Goal: Use online tool/utility: Utilize a website feature to perform a specific function

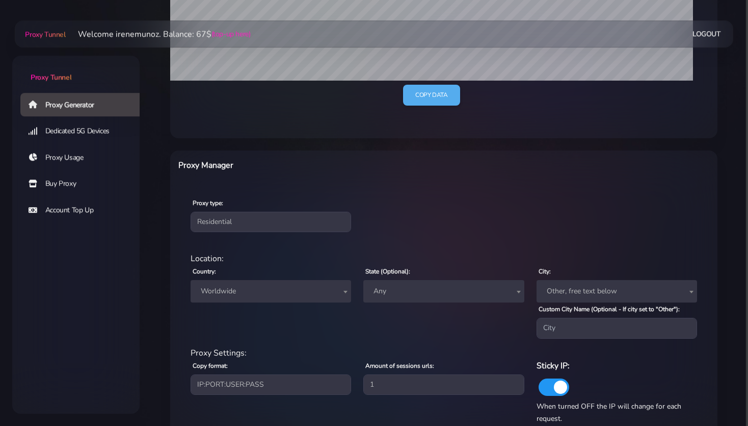
scroll to position [269, 0]
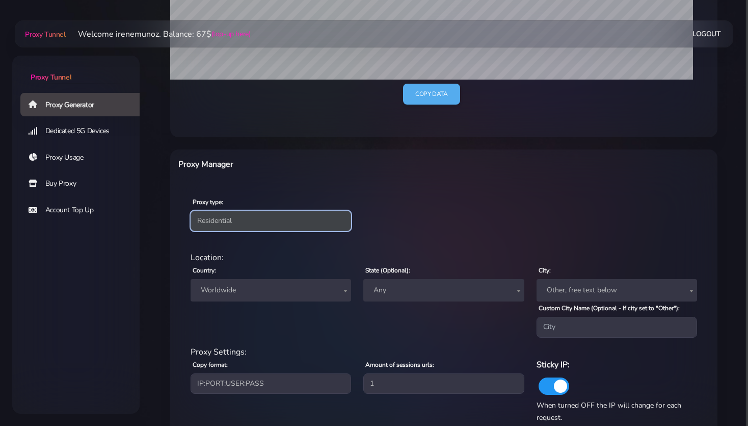
click at [191, 210] on select "Residential Static Mobile" at bounding box center [271, 220] width 161 height 20
select select "static"
click option "Static" at bounding box center [0, 0] width 0 height 0
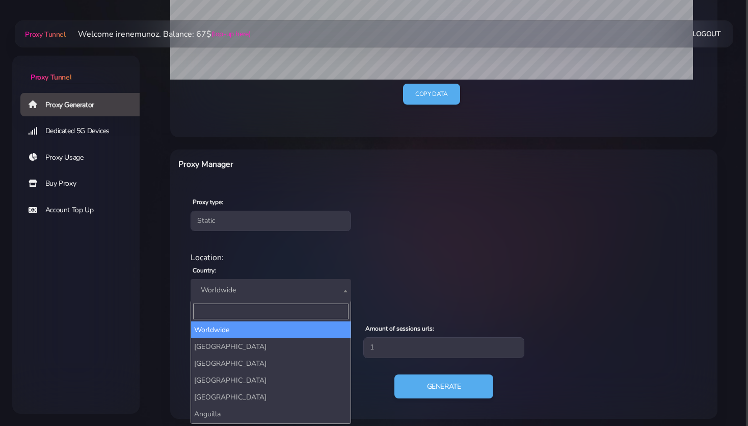
click at [230, 289] on span "Worldwide" at bounding box center [271, 290] width 148 height 14
click at [213, 314] on input "Search" at bounding box center [270, 311] width 155 height 16
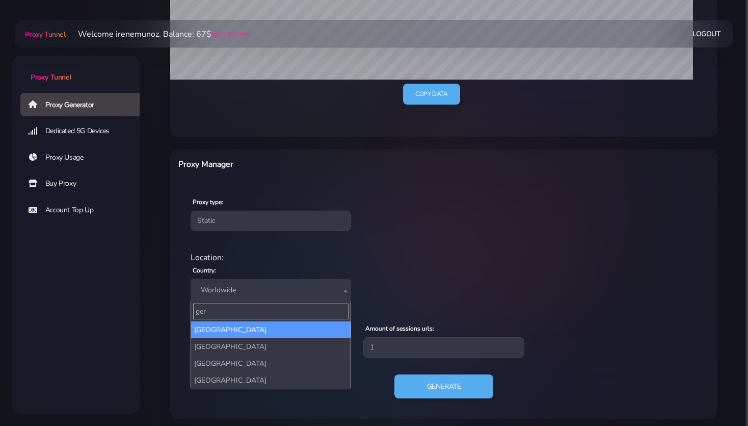
type input "ger"
select select "DE"
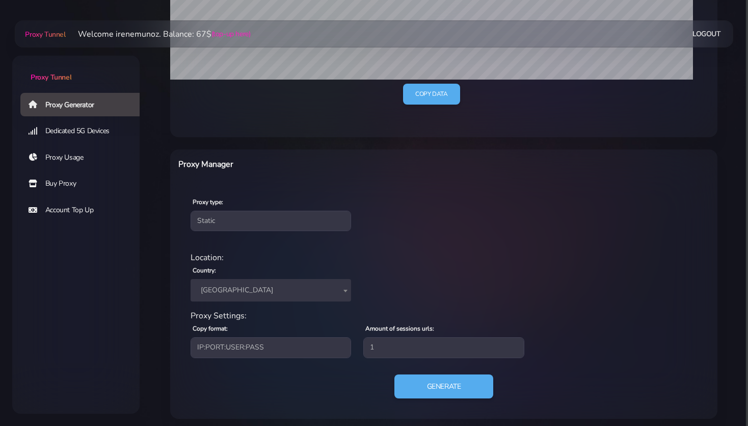
click at [227, 376] on div "Generate" at bounding box center [444, 390] width 519 height 33
click at [465, 390] on button "Generate" at bounding box center [443, 386] width 101 height 25
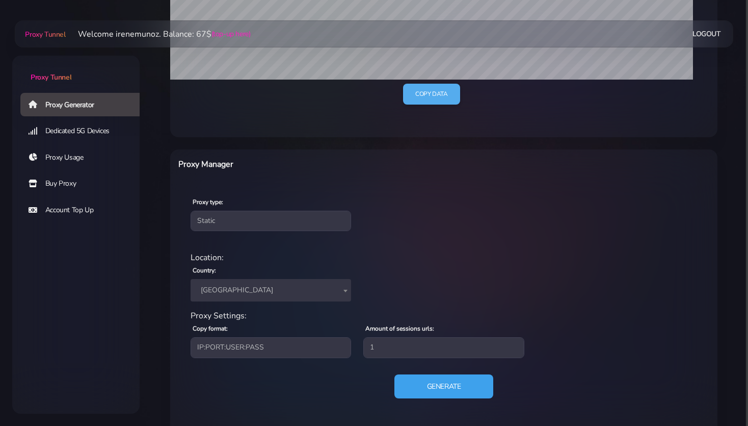
scroll to position [372, 0]
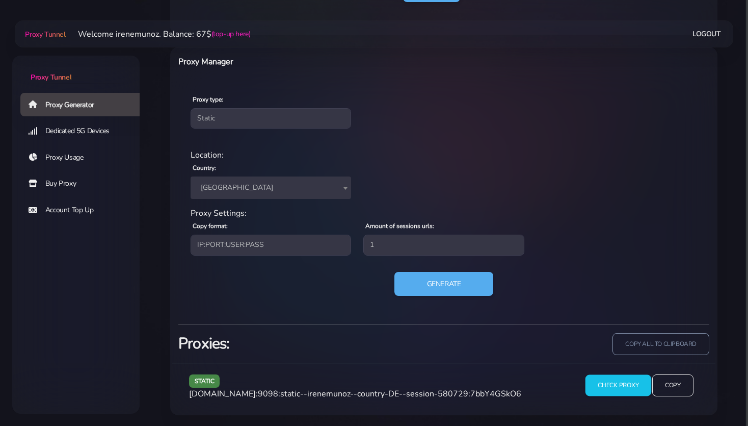
click at [621, 387] on input "Check Proxy" at bounding box center [618, 385] width 66 height 21
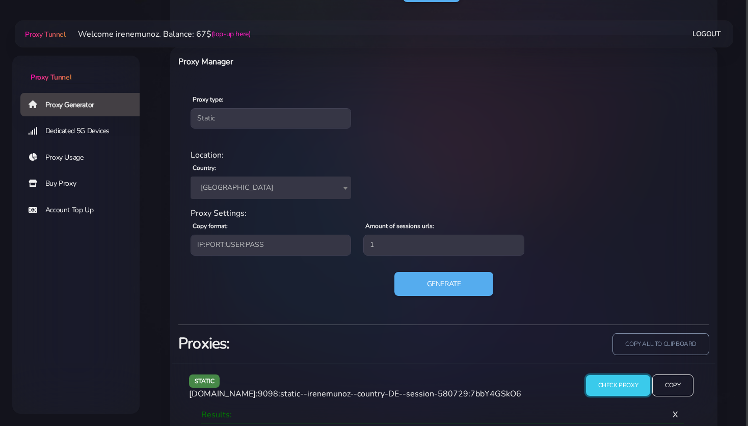
scroll to position [457, 0]
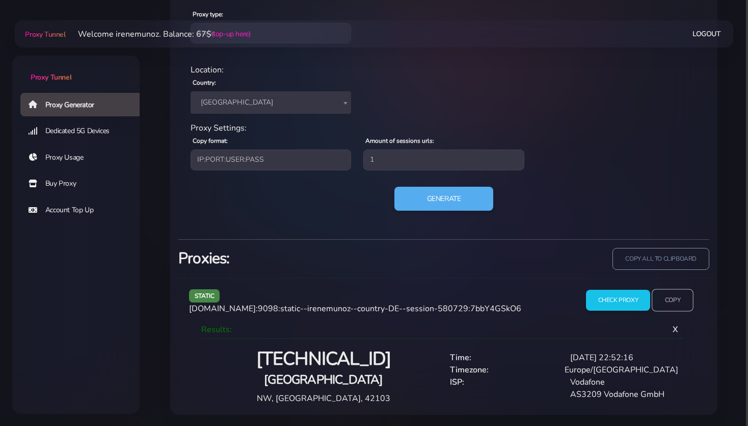
click at [674, 300] on input "Copy" at bounding box center [673, 300] width 42 height 22
click at [682, 298] on input "Copy" at bounding box center [673, 300] width 42 height 22
click at [665, 303] on input "Copy" at bounding box center [673, 300] width 42 height 22
